Goal: Navigation & Orientation: Find specific page/section

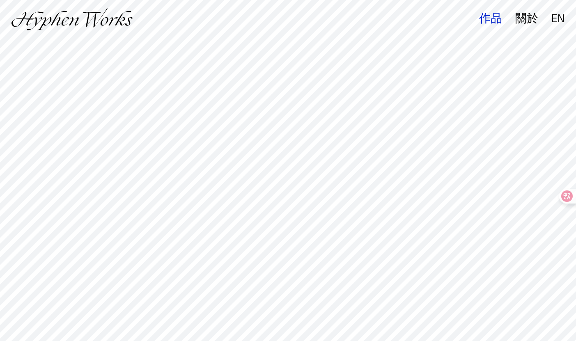
click at [489, 23] on div "作品" at bounding box center [490, 19] width 23 height 12
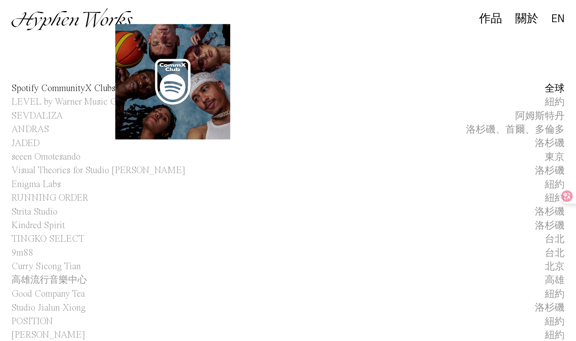
click at [107, 91] on span "Spotify CommunityX Clubs" at bounding box center [64, 89] width 104 height 14
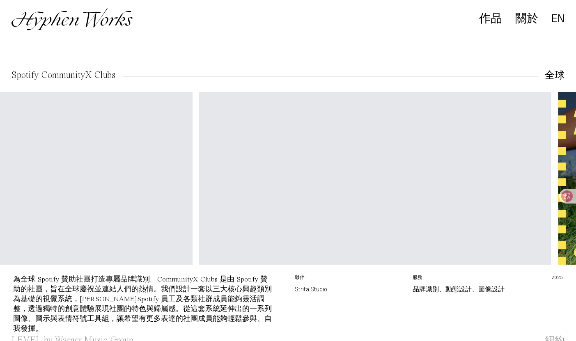
scroll to position [0, 717]
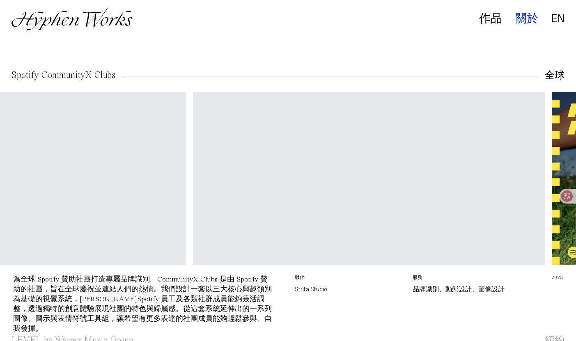
click at [518, 21] on div "關於" at bounding box center [526, 19] width 23 height 12
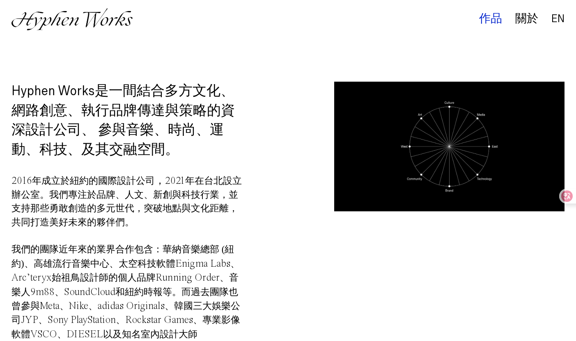
click at [482, 14] on div "作品" at bounding box center [490, 19] width 23 height 12
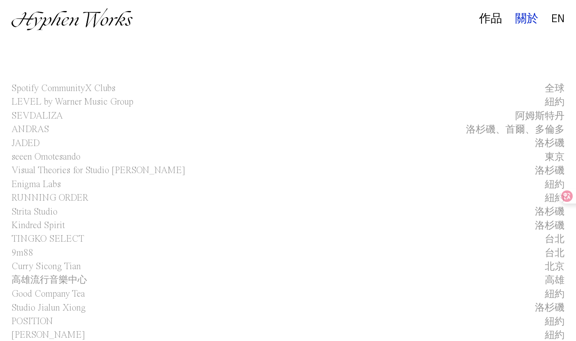
click at [522, 19] on div "關於" at bounding box center [526, 19] width 23 height 12
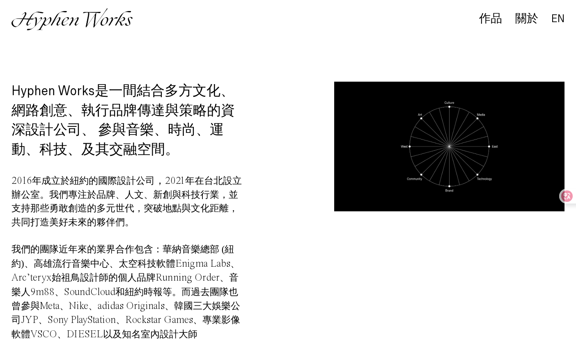
click at [88, 17] on img at bounding box center [72, 19] width 121 height 22
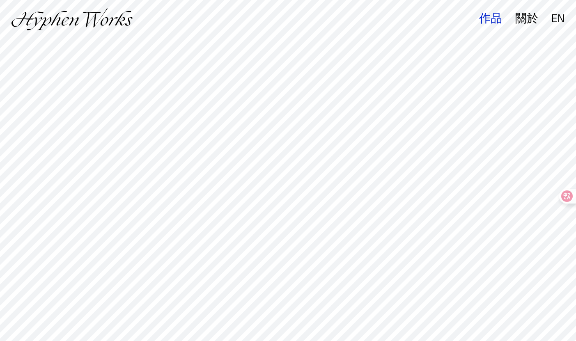
click at [492, 20] on div "作品" at bounding box center [490, 19] width 23 height 12
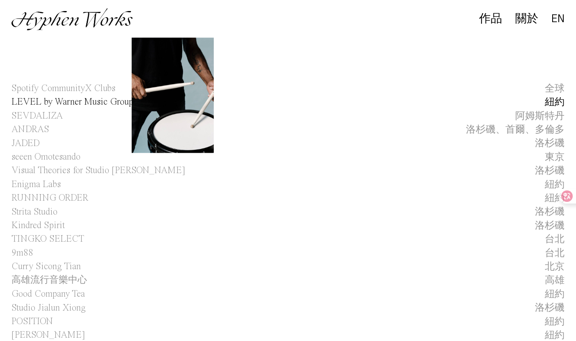
click at [79, 102] on span "LEVEL by Warner Music Group" at bounding box center [73, 102] width 122 height 14
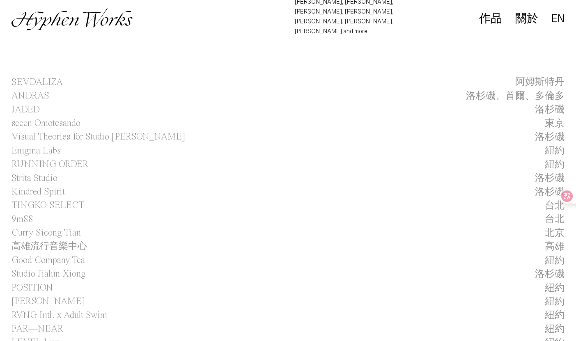
scroll to position [343, 0]
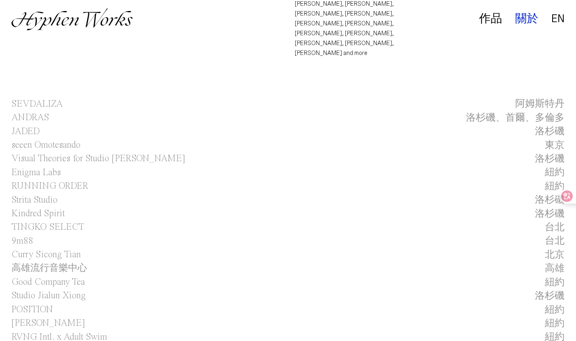
click at [522, 19] on div "關於" at bounding box center [526, 19] width 23 height 12
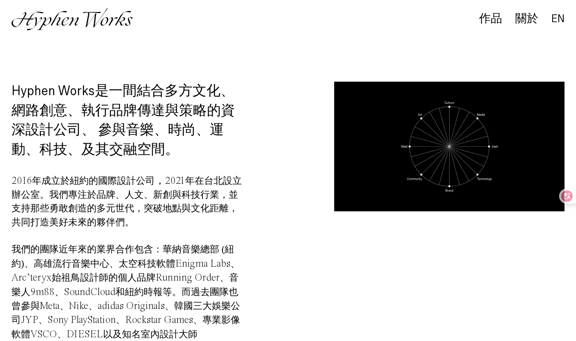
click at [78, 24] on img at bounding box center [72, 19] width 121 height 22
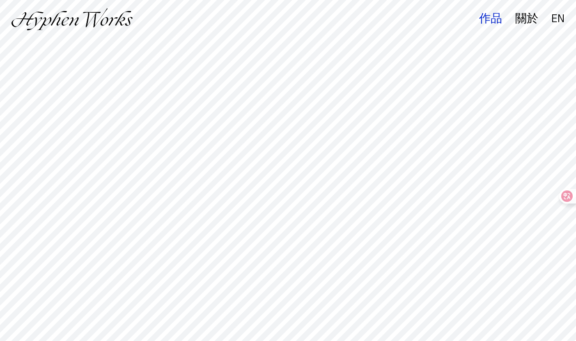
click at [496, 17] on div "作品" at bounding box center [490, 19] width 23 height 12
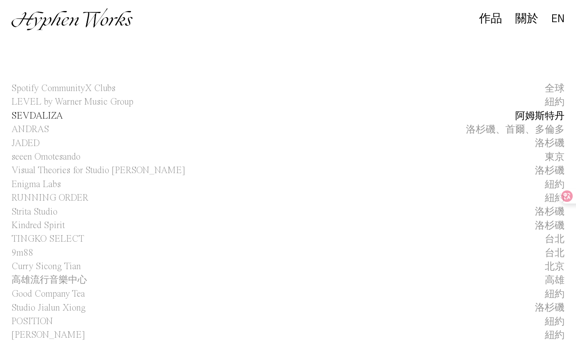
scroll to position [8, 0]
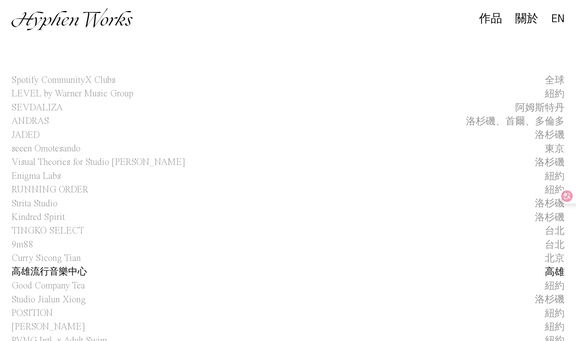
click at [75, 270] on h1 "高雄流行音樂中心" at bounding box center [50, 273] width 76 height 14
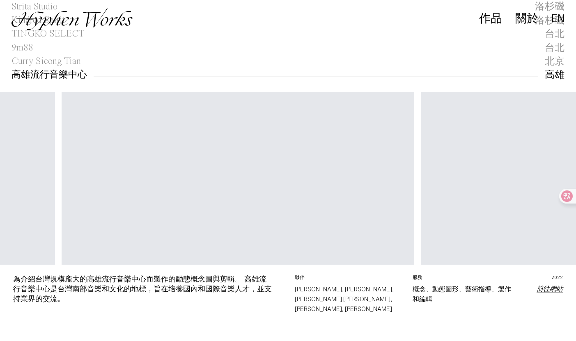
scroll to position [0, 673]
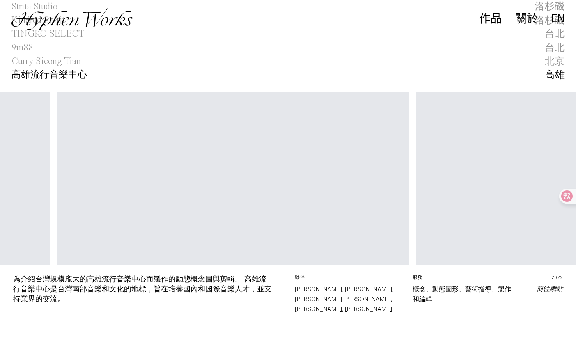
click at [549, 287] on link "前往網站" at bounding box center [550, 289] width 26 height 7
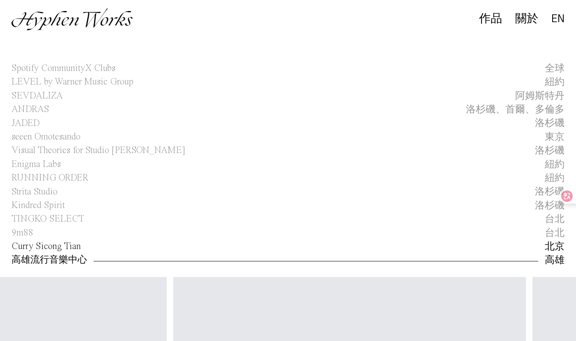
scroll to position [0, 0]
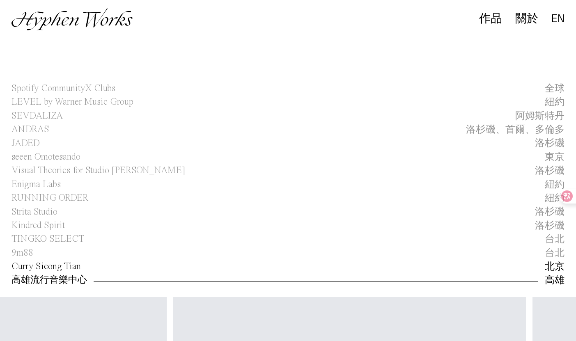
click at [54, 272] on span "Curry Sicong Tian" at bounding box center [46, 267] width 69 height 14
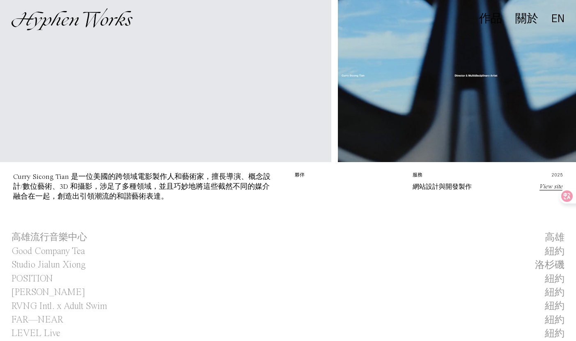
scroll to position [377, 0]
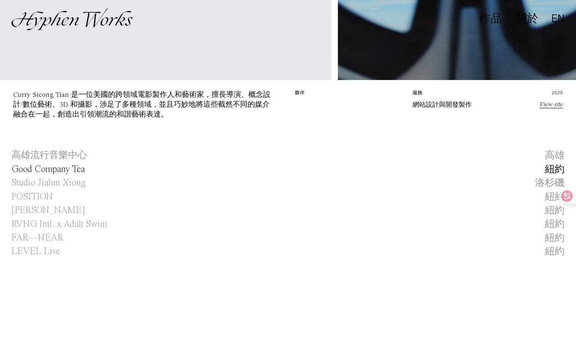
click at [68, 170] on span "Good Company Tea" at bounding box center [49, 170] width 74 height 14
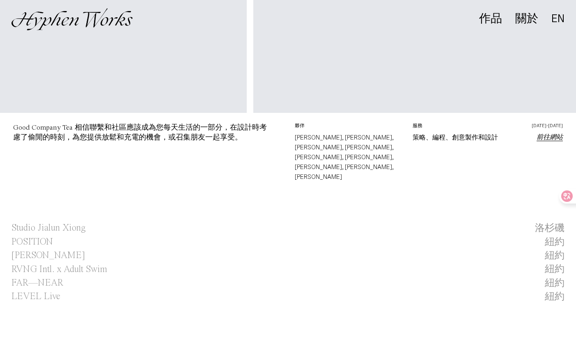
scroll to position [407, 0]
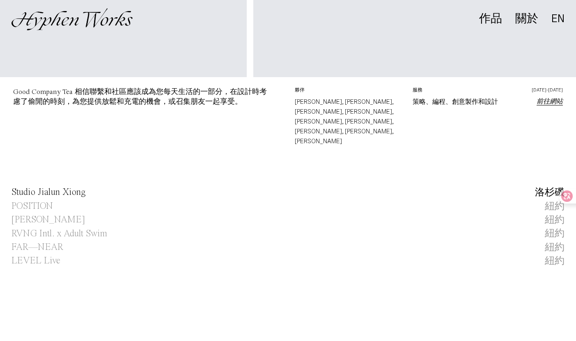
click at [75, 186] on span "Studio Jialun Xiong" at bounding box center [49, 193] width 74 height 14
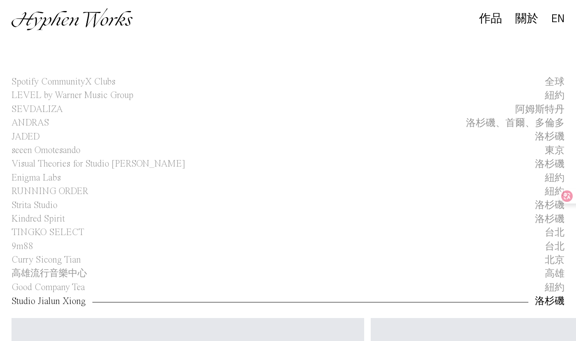
scroll to position [6, 0]
click at [46, 224] on span "Kindred Spirit" at bounding box center [38, 220] width 53 height 14
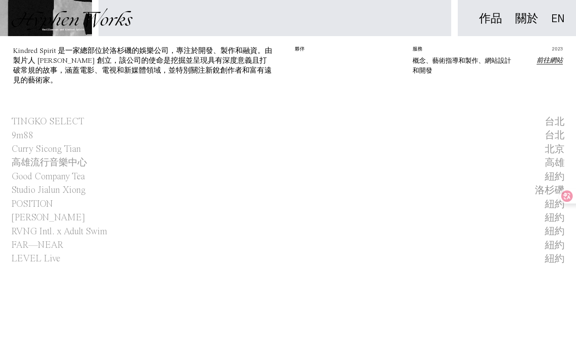
scroll to position [460, 0]
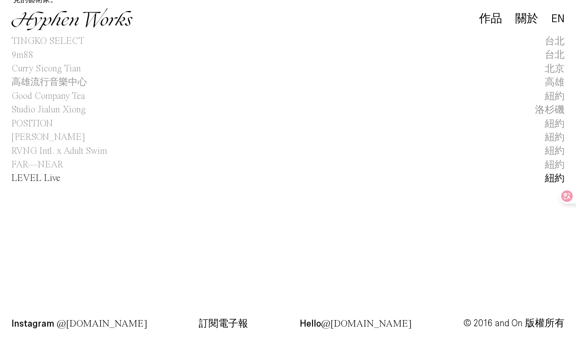
click at [31, 182] on span "LEVEL Live" at bounding box center [36, 179] width 49 height 14
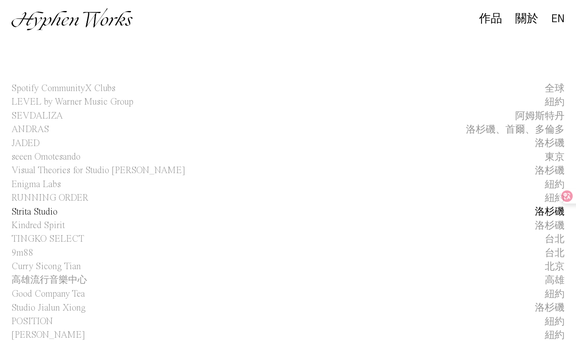
click at [59, 212] on link "Strita Studio 洛杉磯" at bounding box center [288, 212] width 576 height 14
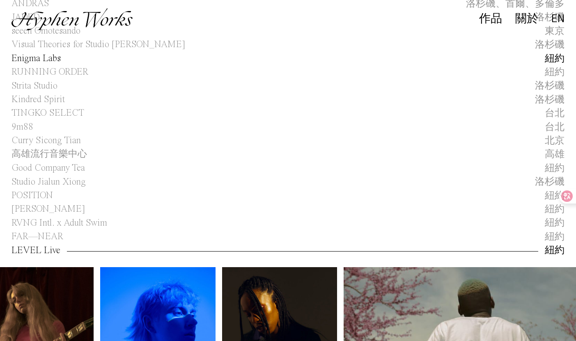
scroll to position [169, 0]
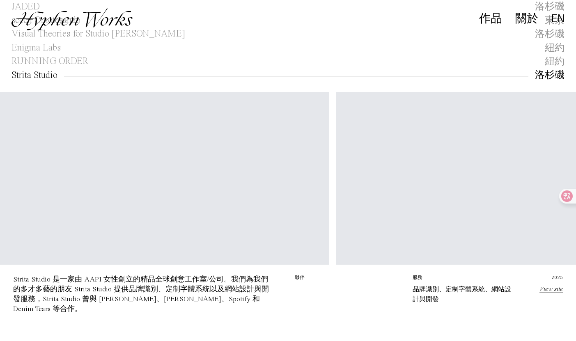
scroll to position [0, 343]
click at [555, 290] on link "View site" at bounding box center [551, 289] width 23 height 7
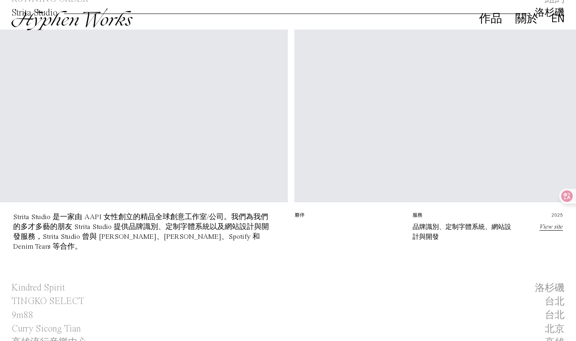
scroll to position [245, 0]
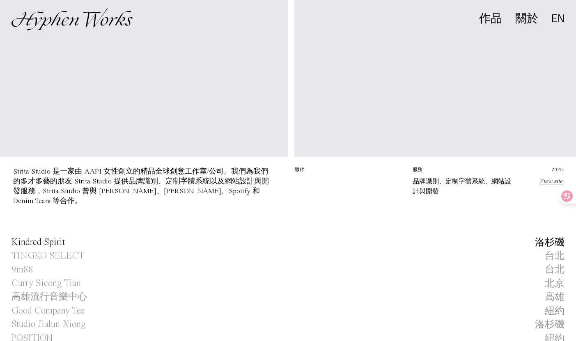
click at [56, 242] on span "Kindred Spirit" at bounding box center [38, 243] width 53 height 14
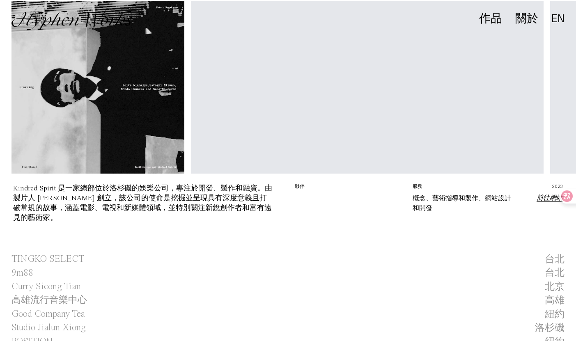
scroll to position [258, 0]
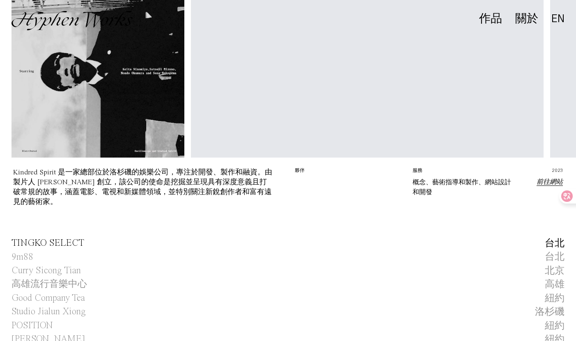
click at [56, 242] on span "TINGKO SELECT" at bounding box center [48, 244] width 73 height 14
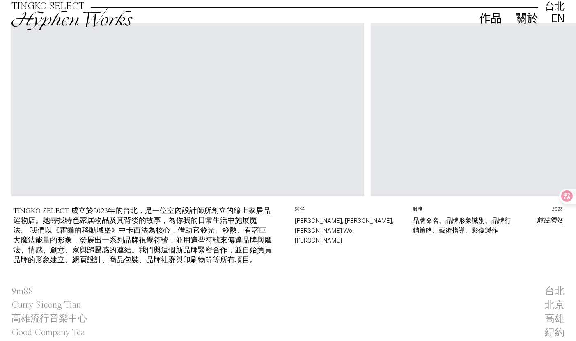
scroll to position [305, 0]
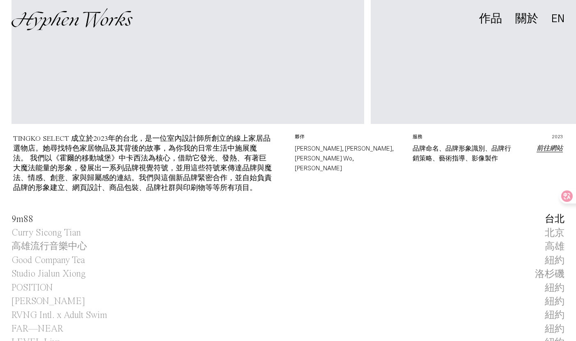
click at [25, 213] on span "9m88" at bounding box center [23, 220] width 22 height 14
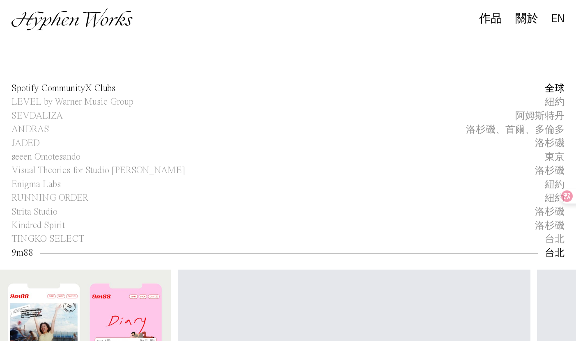
click at [65, 89] on span "Spotify CommunityX Clubs" at bounding box center [64, 89] width 104 height 14
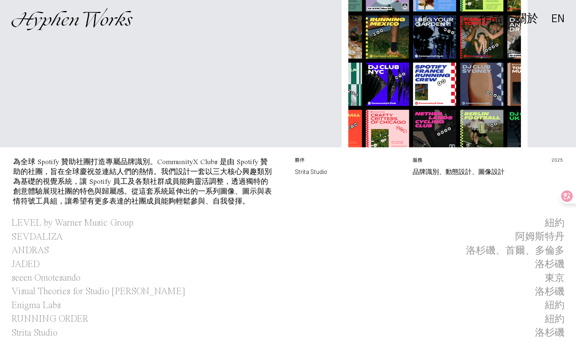
scroll to position [188, 0]
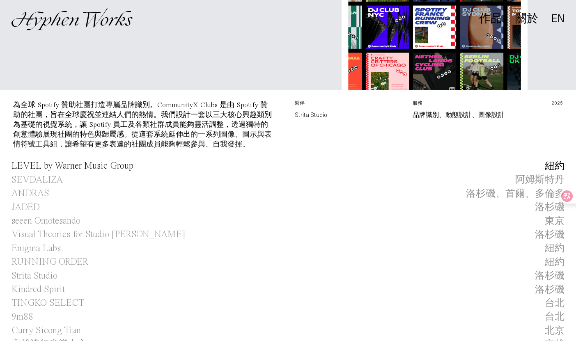
click at [99, 168] on span "LEVEL by Warner Music Group" at bounding box center [73, 166] width 122 height 14
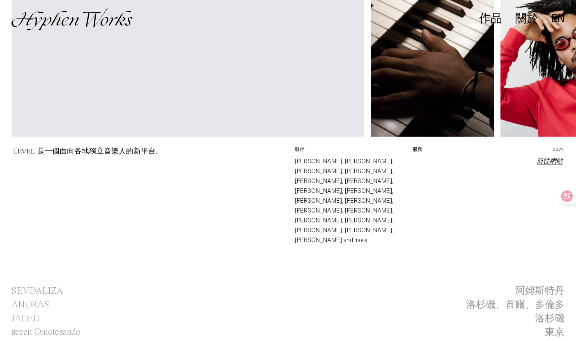
scroll to position [164, 0]
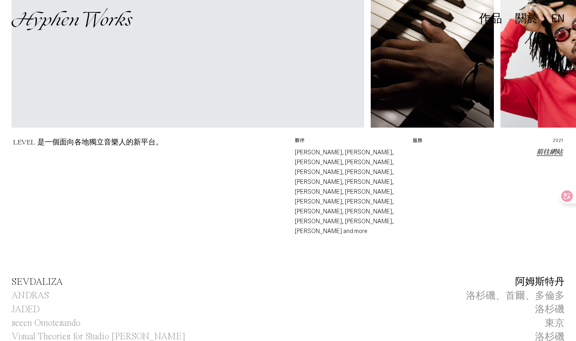
click at [58, 276] on span "SEVDALIZA" at bounding box center [37, 283] width 51 height 14
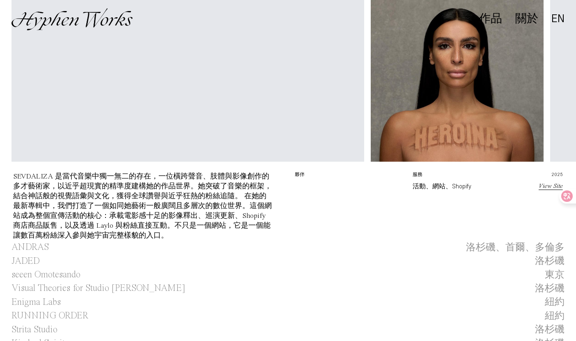
scroll to position [220, 0]
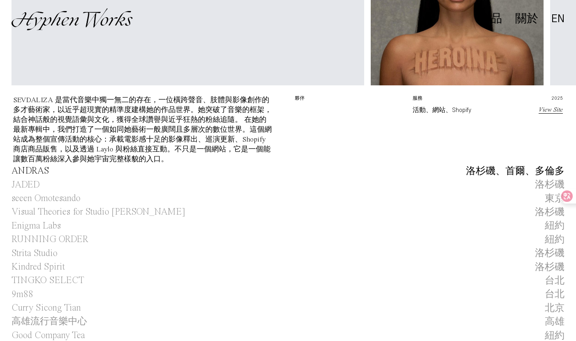
click at [49, 170] on span "ANDRAS" at bounding box center [31, 171] width 38 height 14
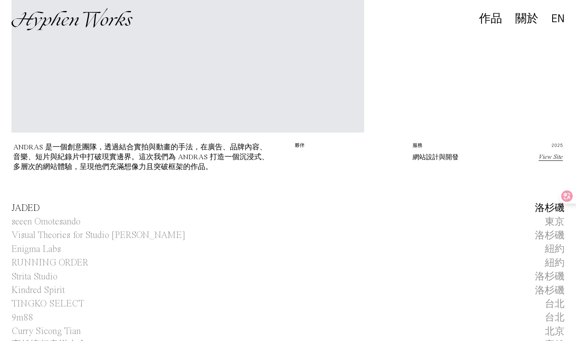
click at [21, 209] on span "JADED" at bounding box center [26, 209] width 28 height 14
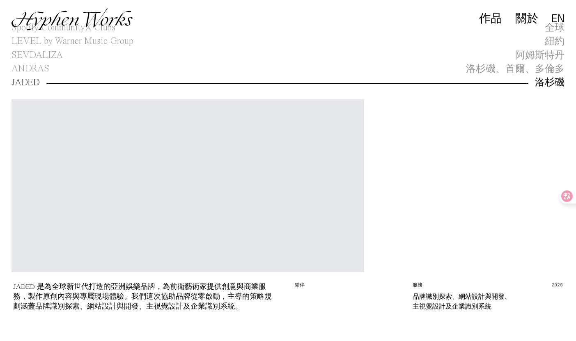
scroll to position [68, 0]
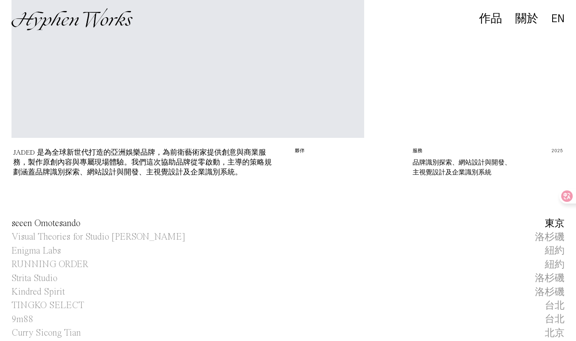
click at [72, 221] on span "seeen Omotesando" at bounding box center [46, 224] width 69 height 14
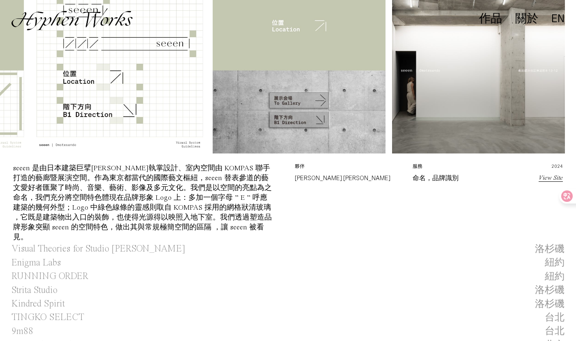
scroll to position [0, 539]
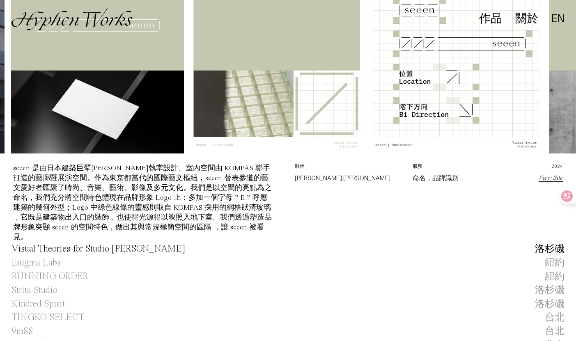
click at [101, 244] on span "Visual Theories for Studio Jialun Xiong" at bounding box center [99, 249] width 174 height 14
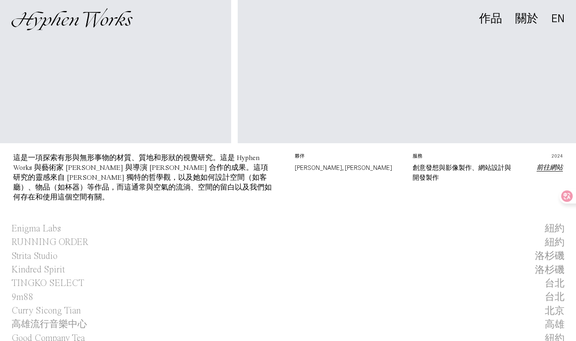
scroll to position [286, 0]
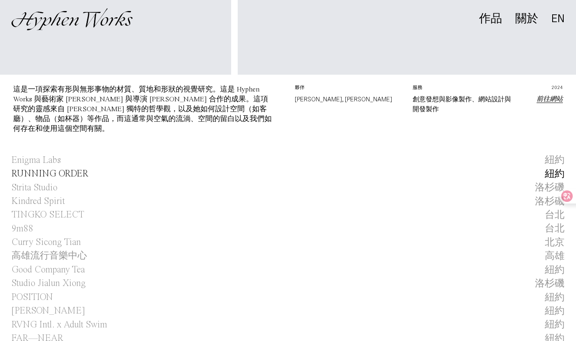
click at [44, 167] on span "RUNNING ORDER" at bounding box center [50, 174] width 77 height 14
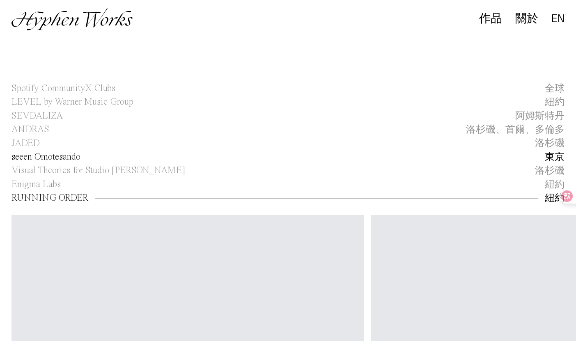
click at [43, 162] on span "seeen Omotesando" at bounding box center [46, 157] width 69 height 14
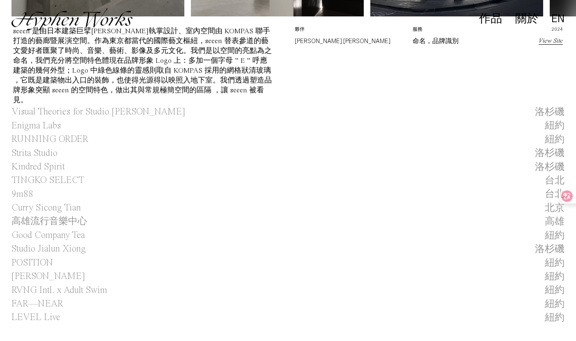
scroll to position [311, 0]
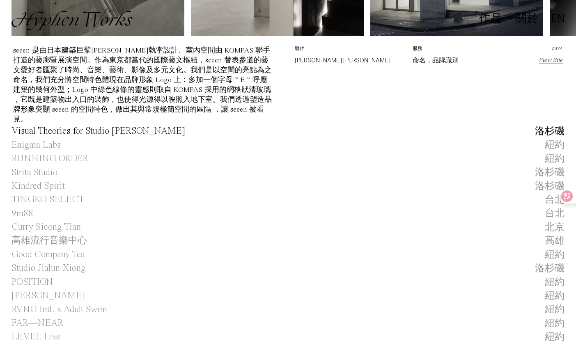
click at [50, 126] on span "Visual Theories for Studio Jialun Xiong" at bounding box center [99, 131] width 174 height 14
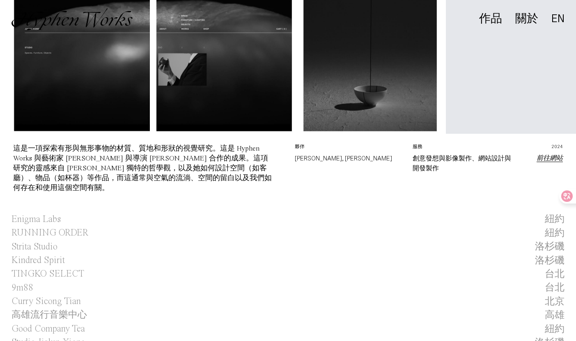
scroll to position [260, 0]
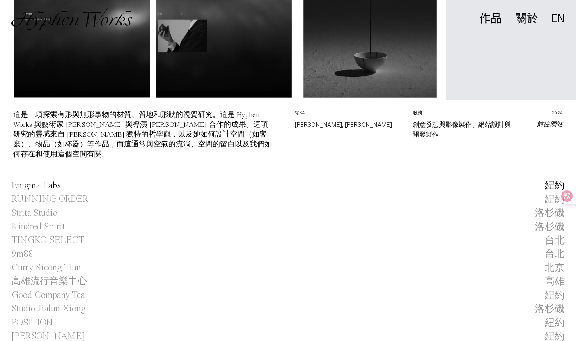
click at [41, 190] on span "Enigma Labs" at bounding box center [36, 186] width 49 height 14
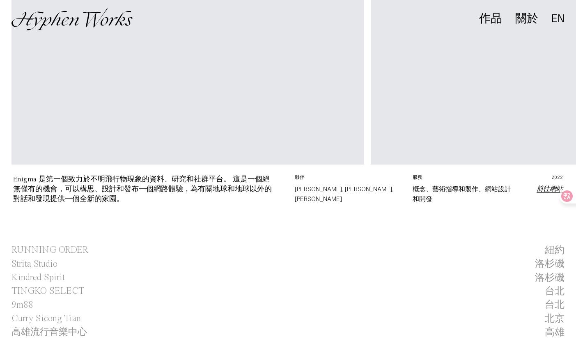
scroll to position [252, 0]
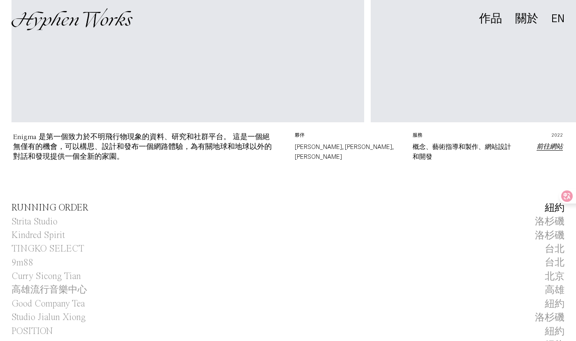
click at [40, 202] on span "RUNNING ORDER" at bounding box center [50, 208] width 77 height 14
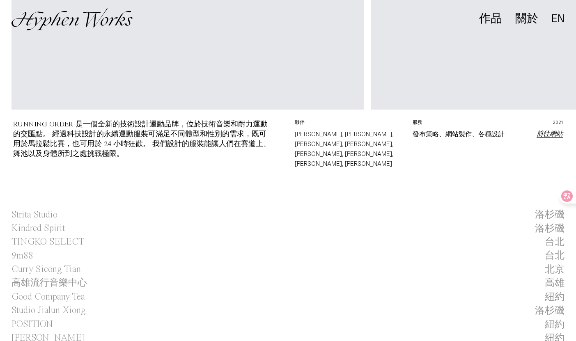
scroll to position [302, 0]
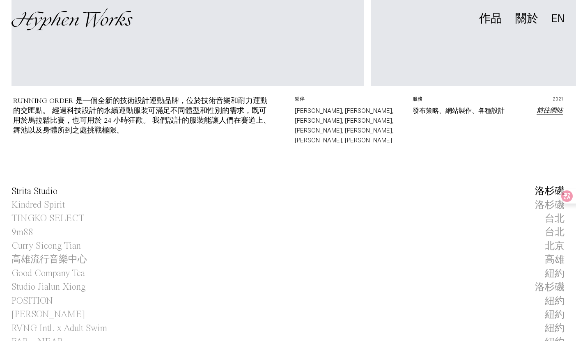
click at [46, 185] on span "Strita Studio" at bounding box center [35, 192] width 46 height 14
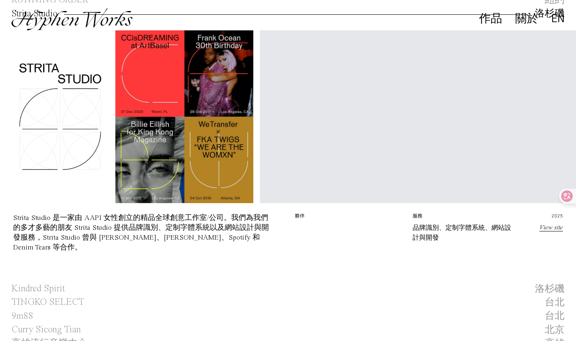
scroll to position [298, 0]
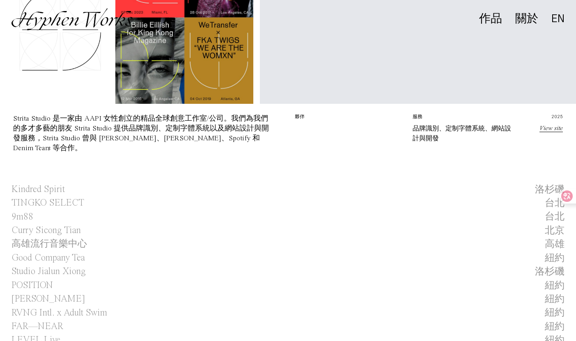
click at [46, 184] on span "Kindred Spirit" at bounding box center [38, 190] width 53 height 14
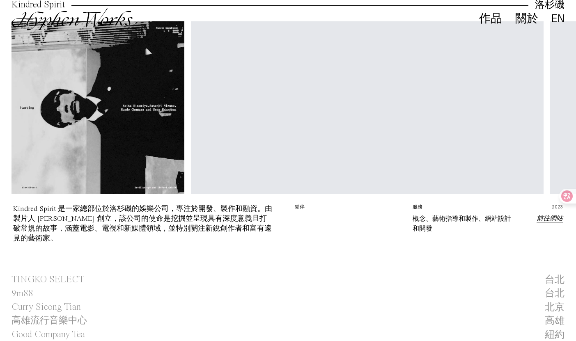
scroll to position [262, 0]
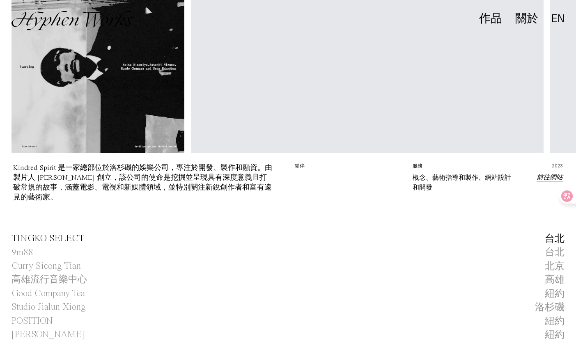
click at [55, 235] on span "TINGKO SELECT" at bounding box center [48, 239] width 73 height 14
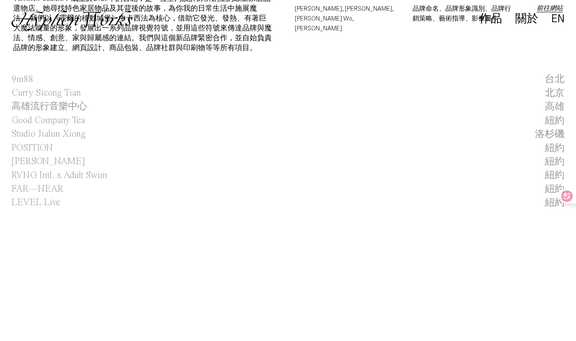
scroll to position [460, 0]
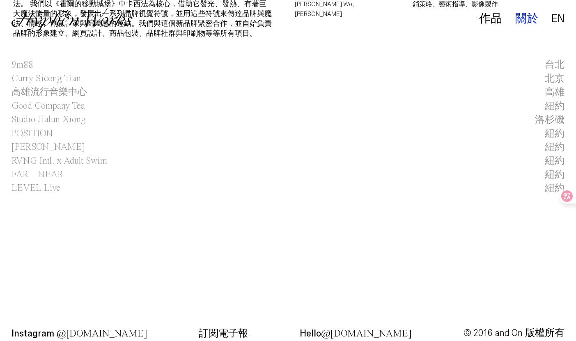
click at [526, 17] on div "關於" at bounding box center [526, 19] width 23 height 12
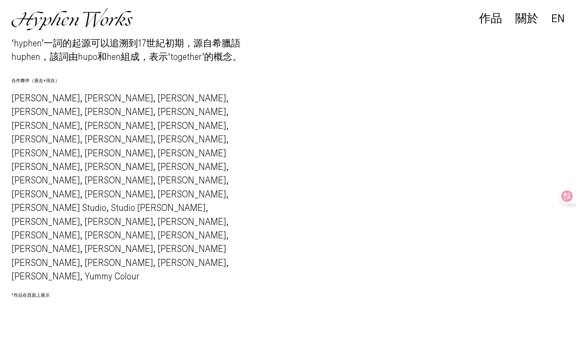
scroll to position [948, 0]
